Goal: Transaction & Acquisition: Purchase product/service

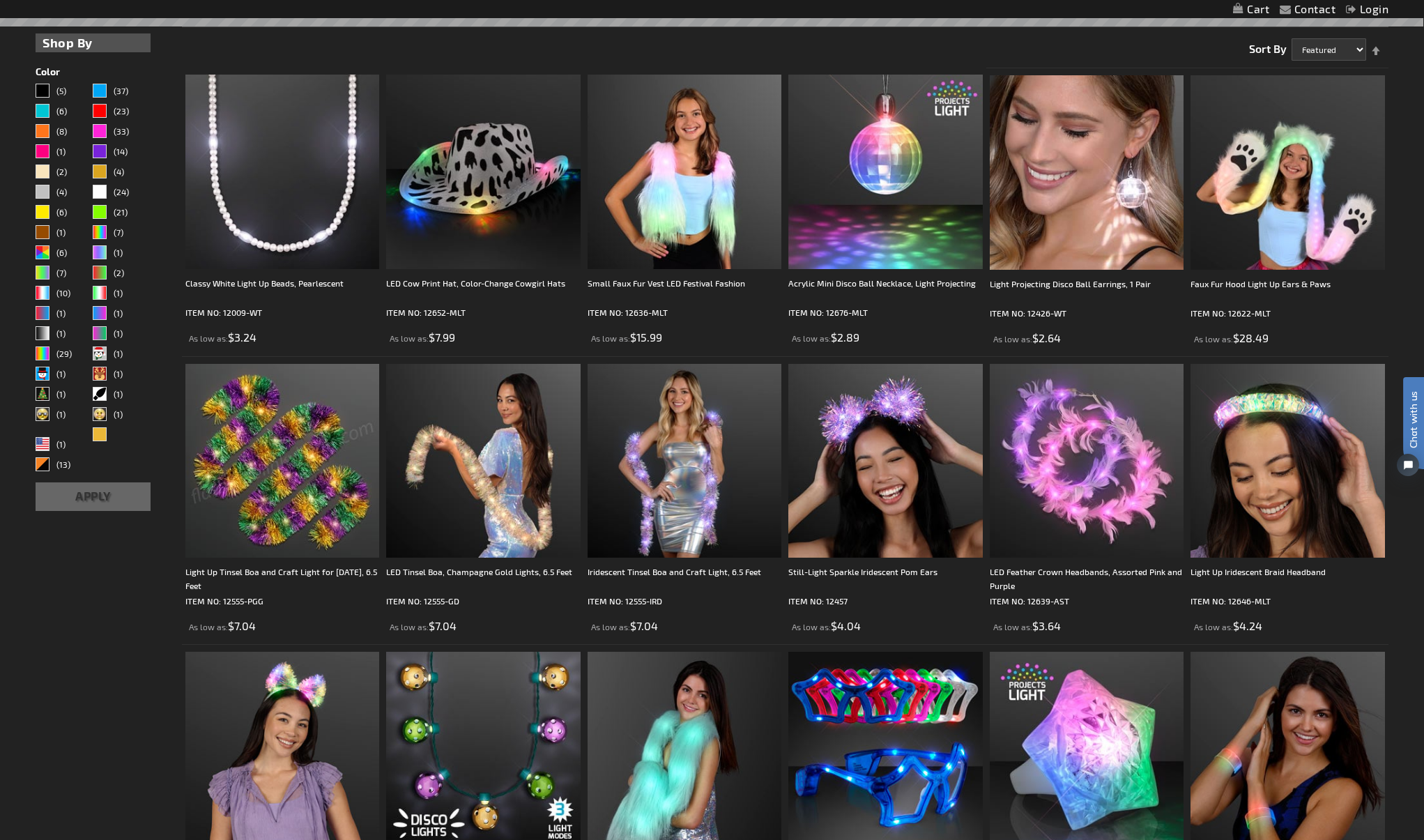
scroll to position [350, 1]
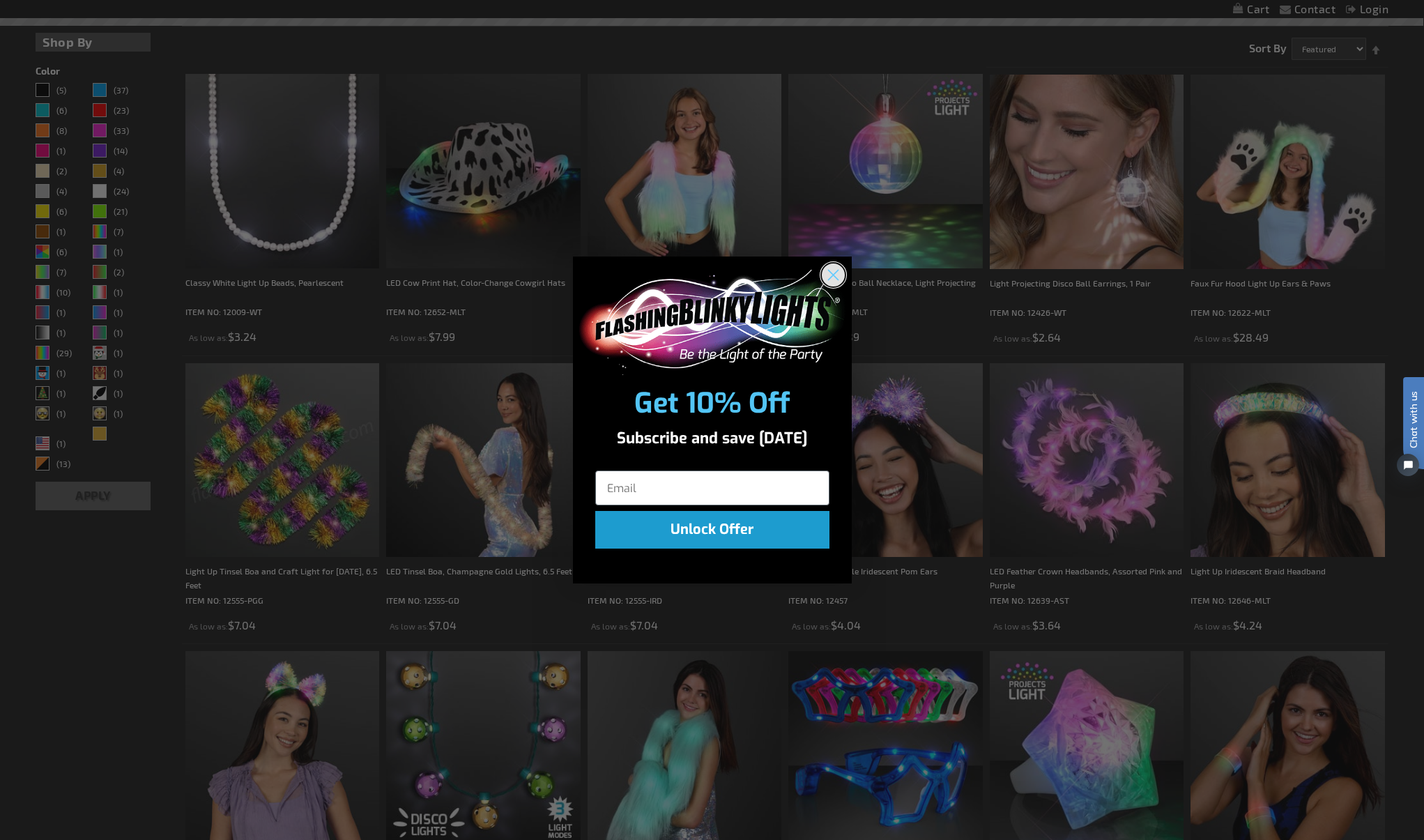
click at [839, 276] on circle "Close dialog" at bounding box center [832, 275] width 23 height 23
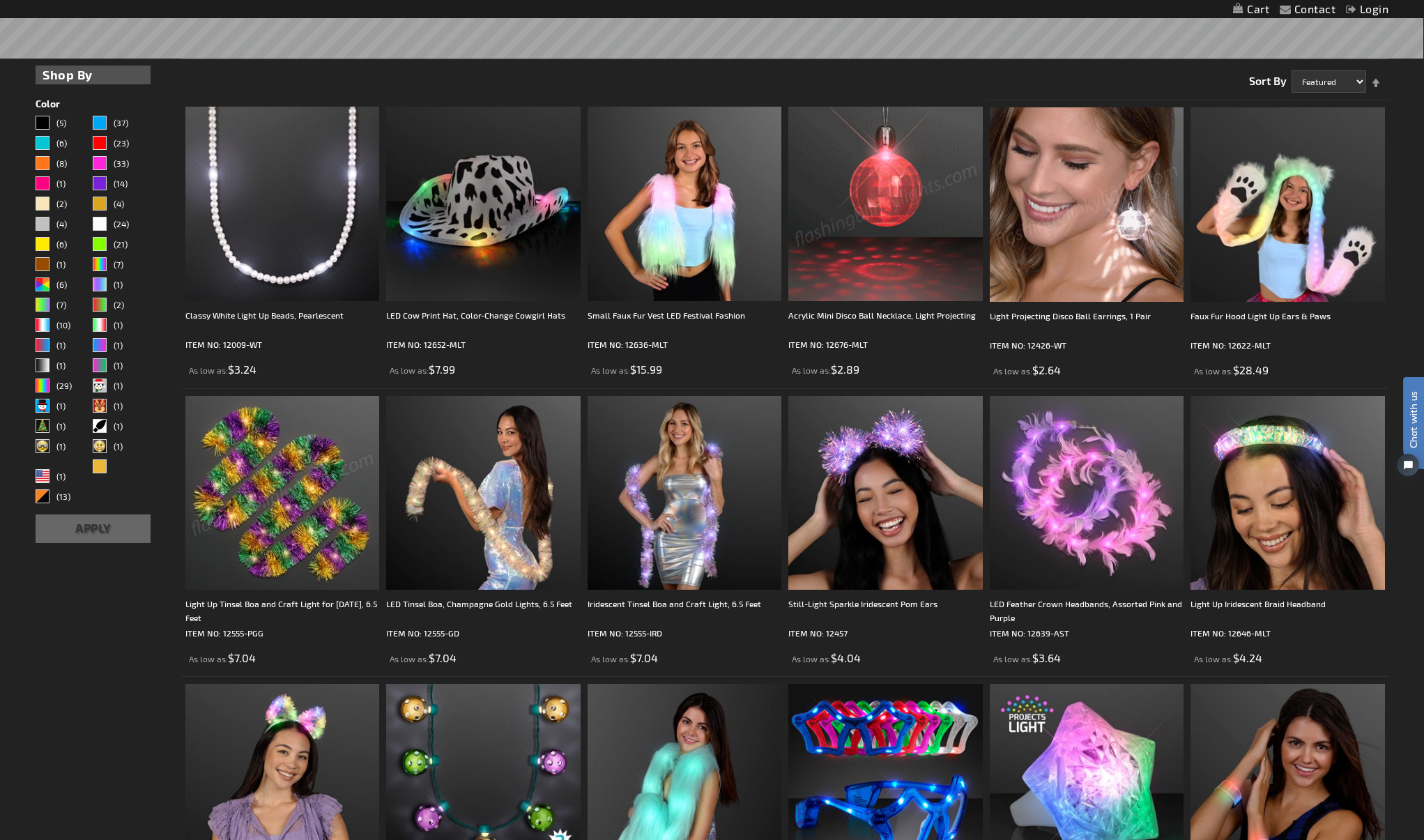
scroll to position [322, 0]
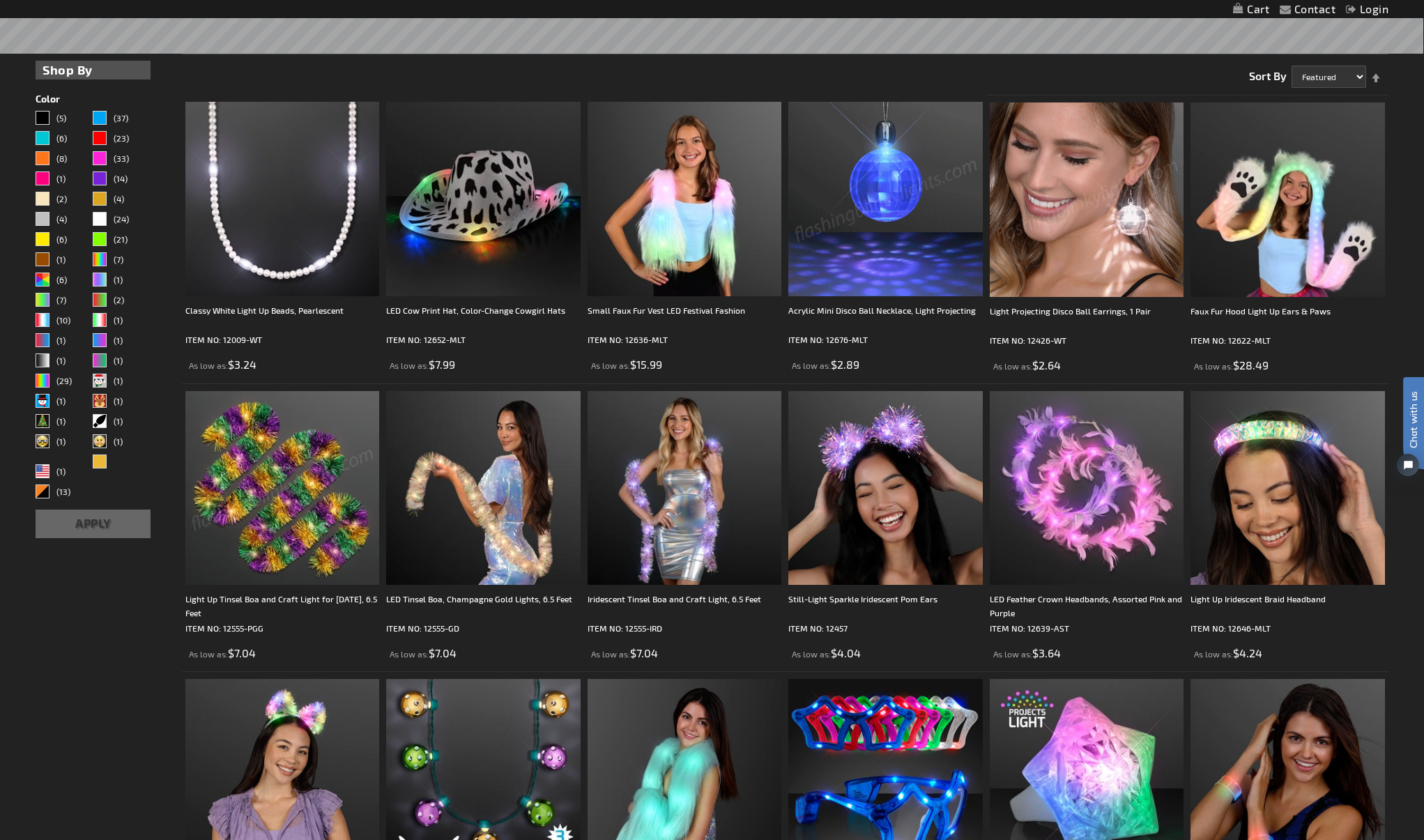
click at [907, 194] on img at bounding box center [885, 198] width 194 height 194
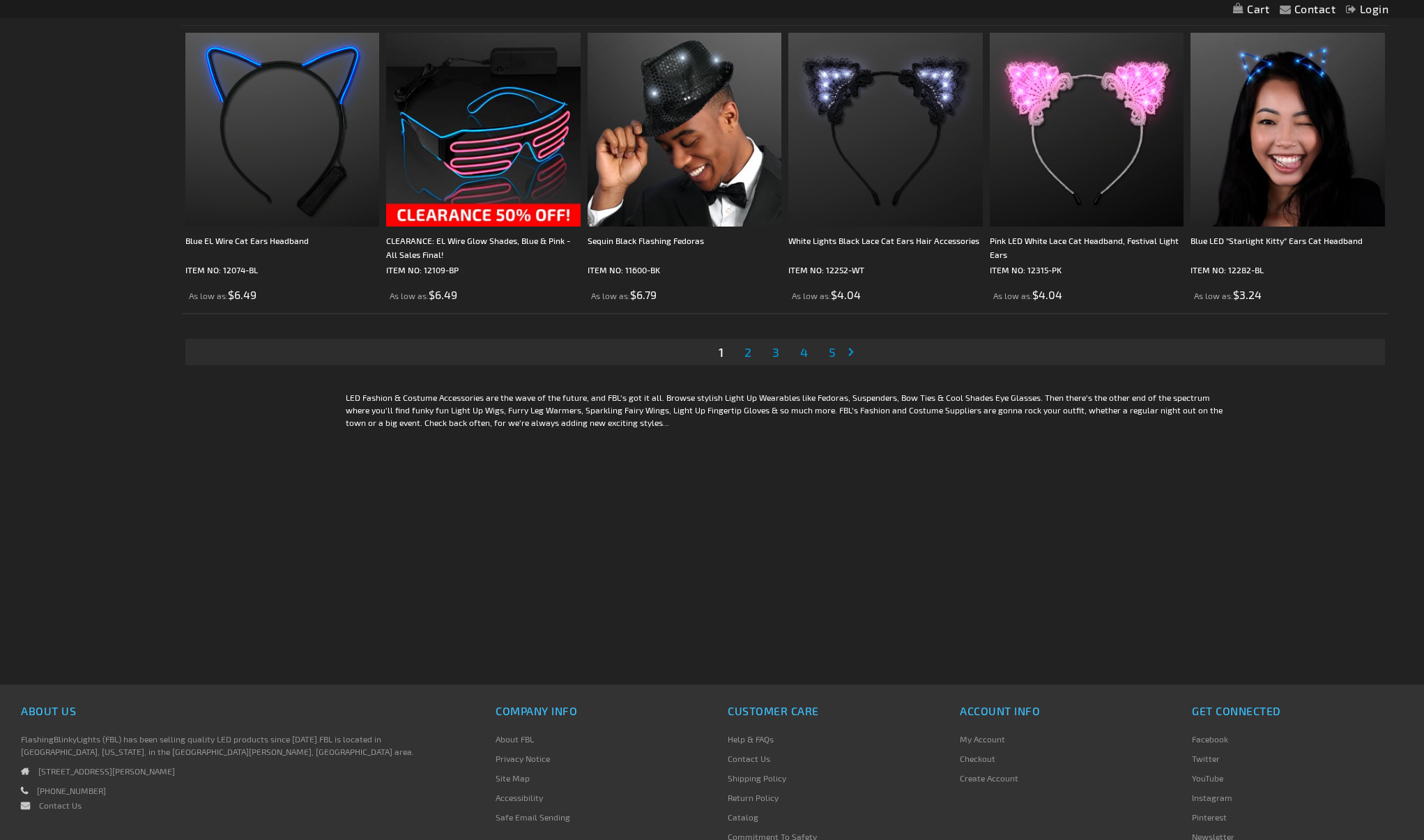
scroll to position [2997, 0]
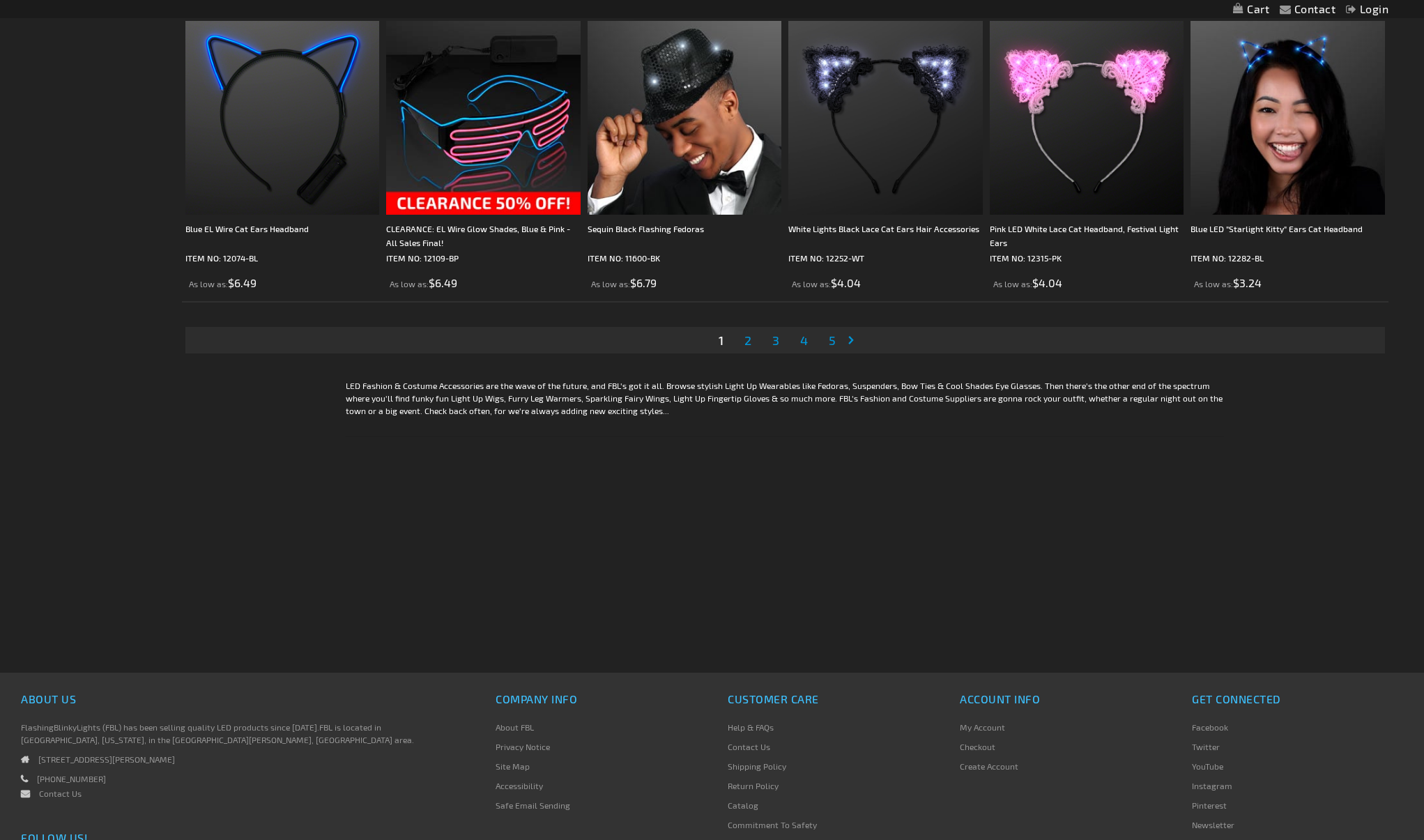
click at [755, 346] on li "Page 2" at bounding box center [748, 340] width 26 height 26
click at [747, 341] on span "2" at bounding box center [747, 340] width 7 height 15
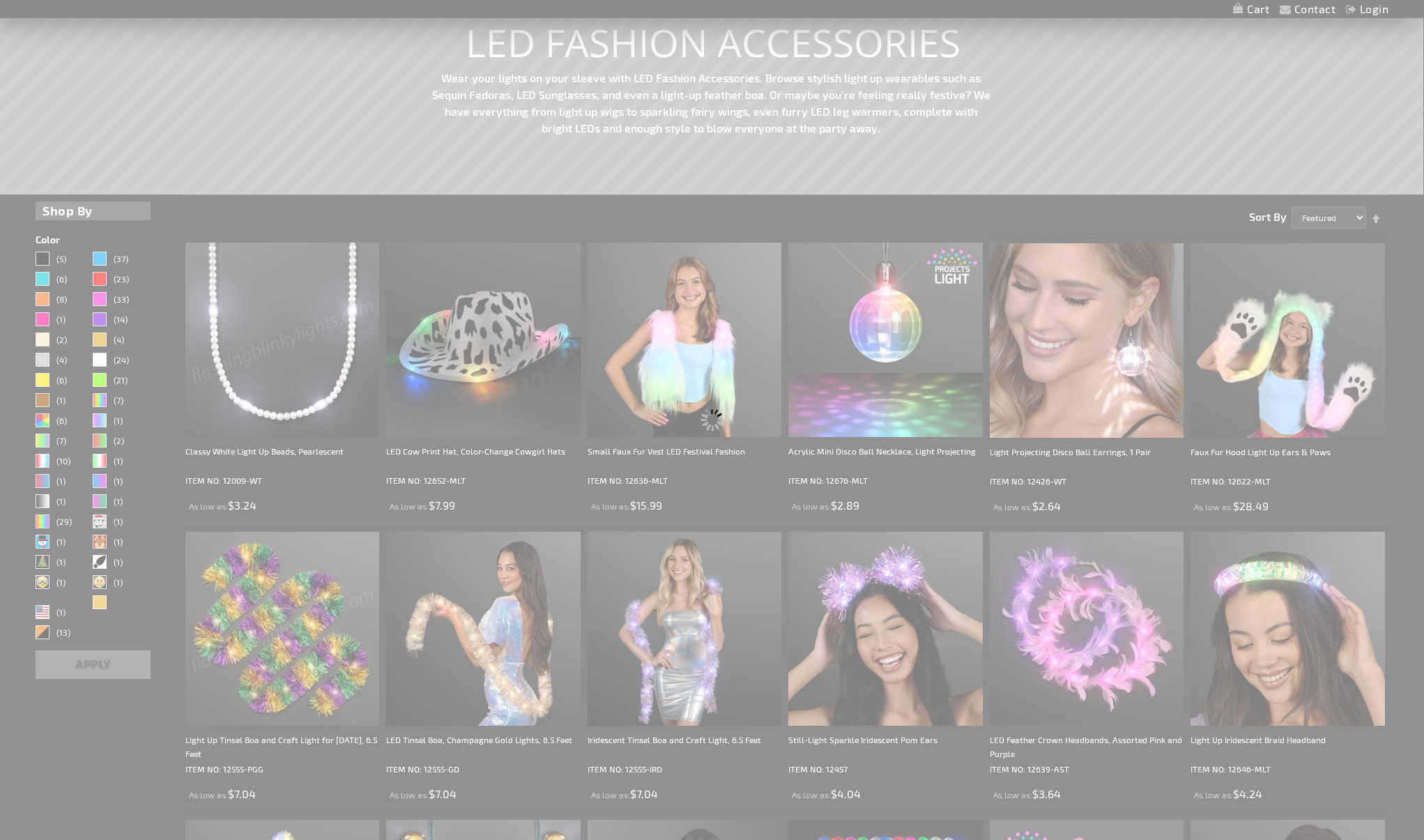
scroll to position [0, 0]
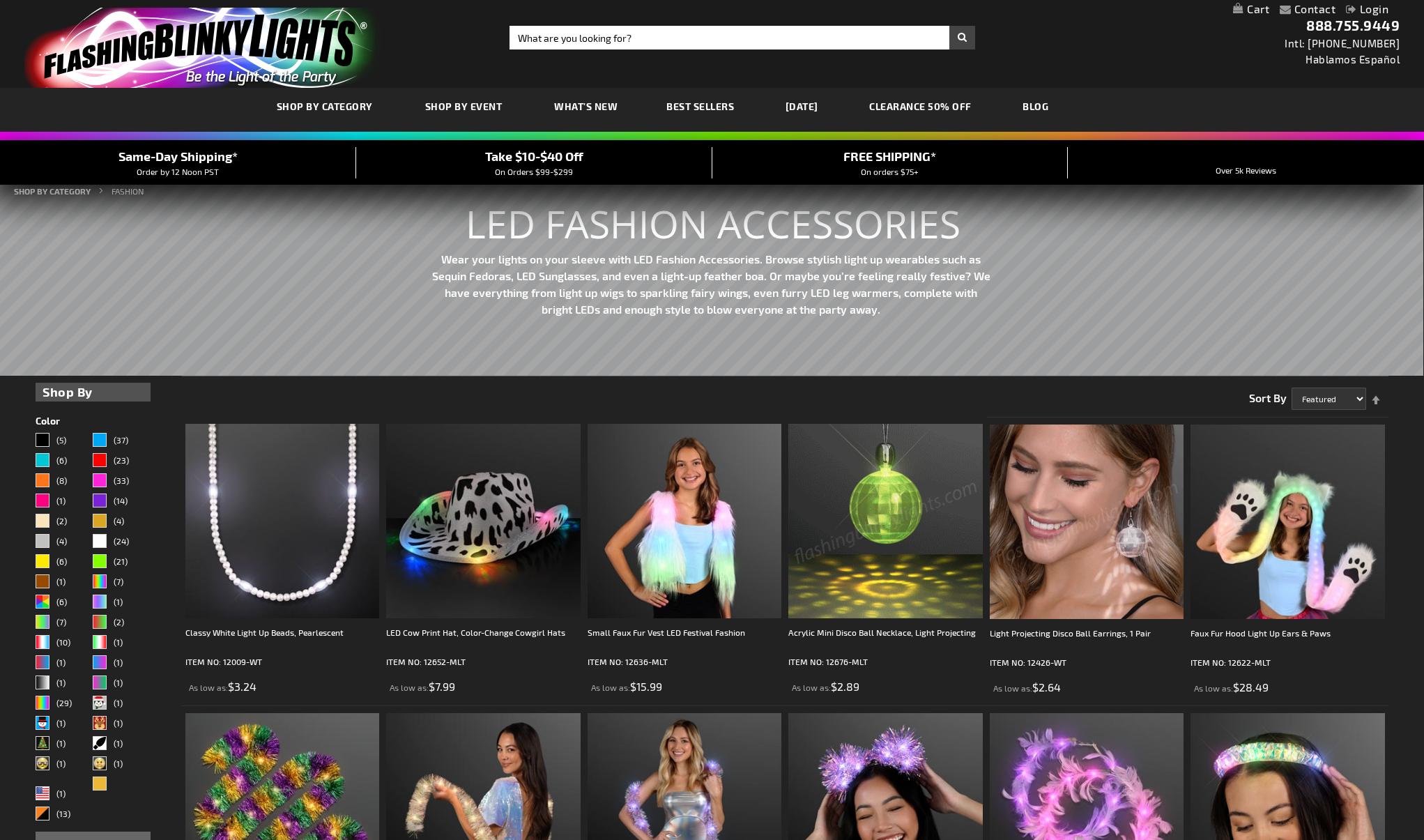
click at [925, 528] on img at bounding box center [885, 520] width 194 height 194
